Goal: Information Seeking & Learning: Learn about a topic

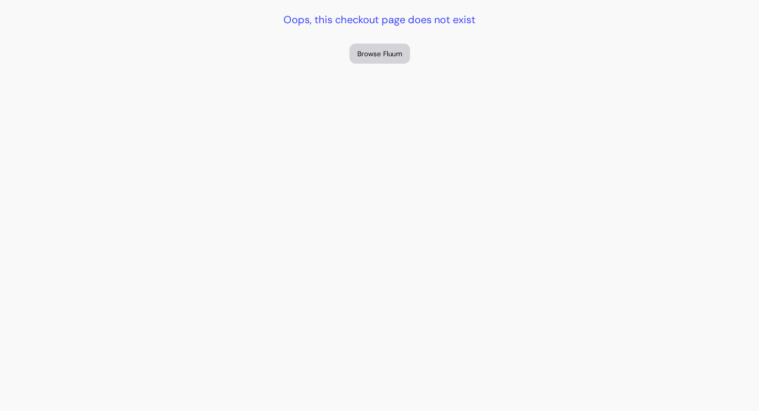
click at [387, 57] on button "Browse Fluum" at bounding box center [379, 54] width 60 height 20
